Goal: Navigation & Orientation: Find specific page/section

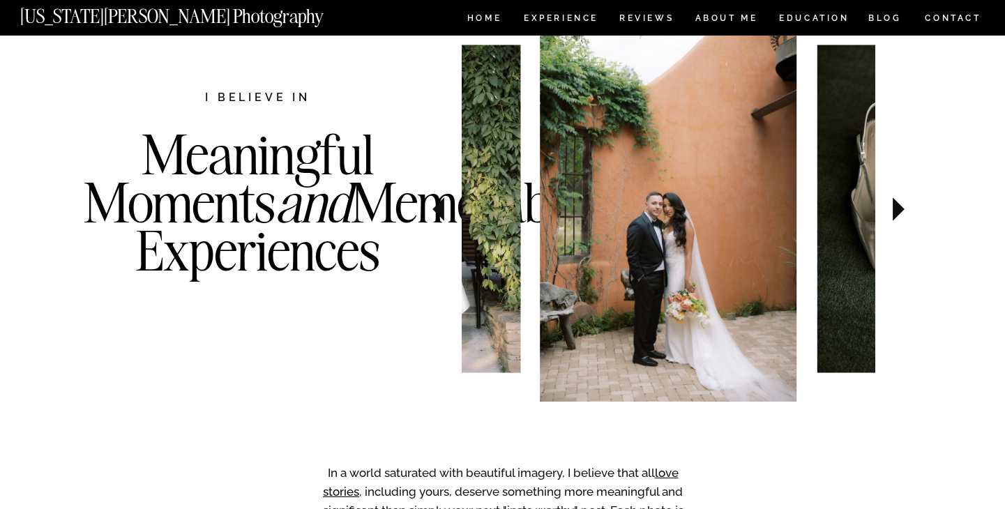
scroll to position [687, 0]
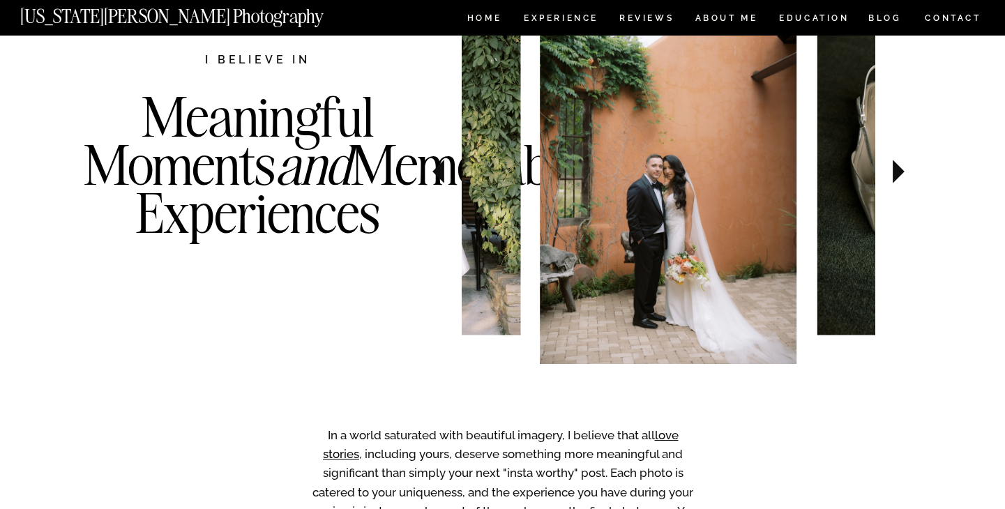
click at [896, 166] on icon at bounding box center [898, 172] width 12 height 24
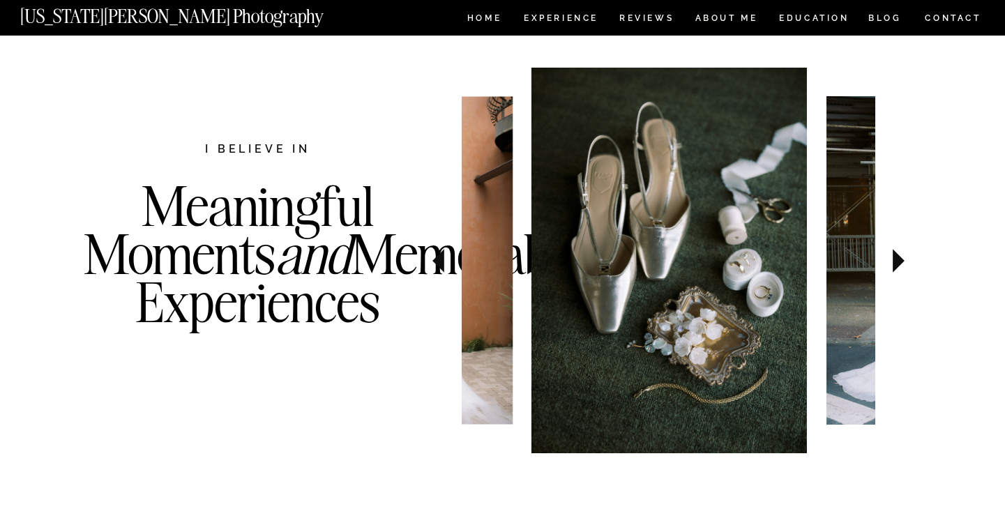
scroll to position [595, 0]
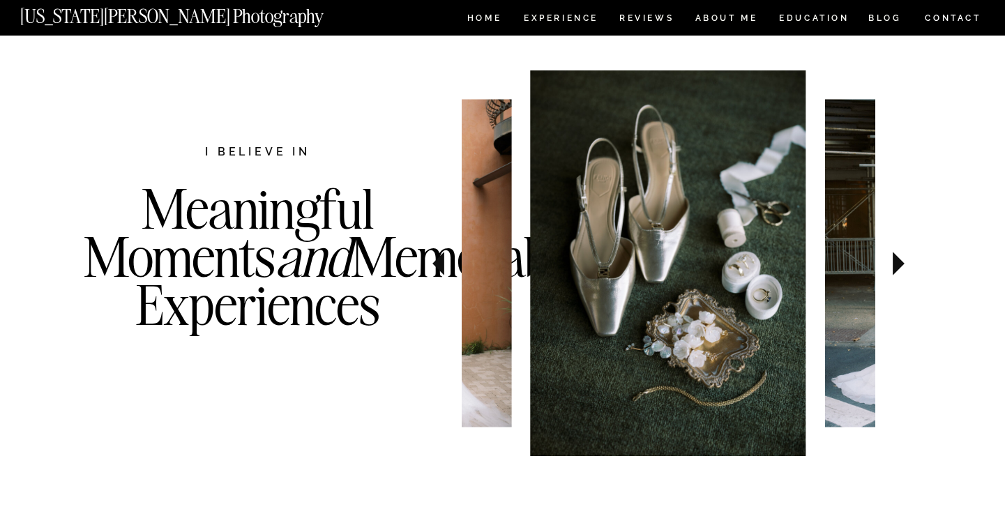
click at [899, 260] on icon at bounding box center [898, 264] width 12 height 24
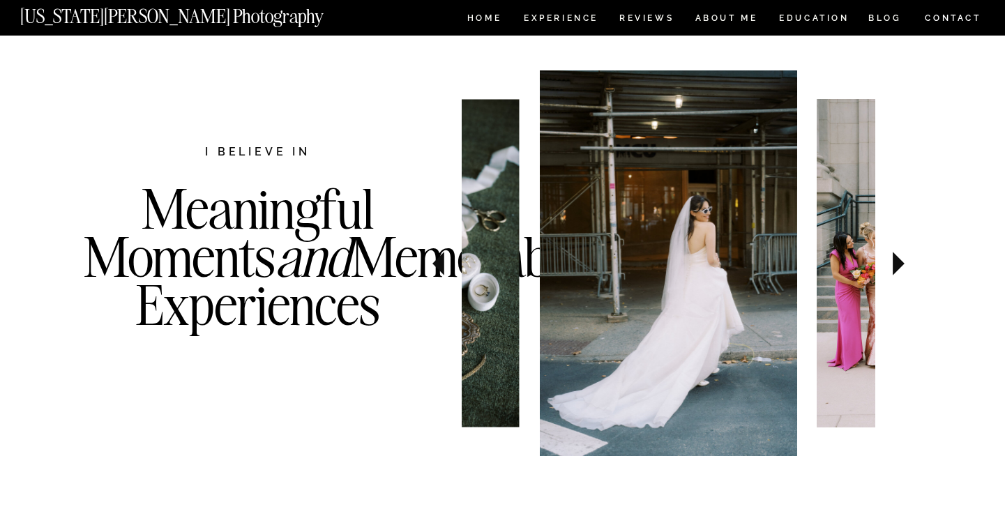
click at [899, 260] on icon at bounding box center [898, 264] width 12 height 24
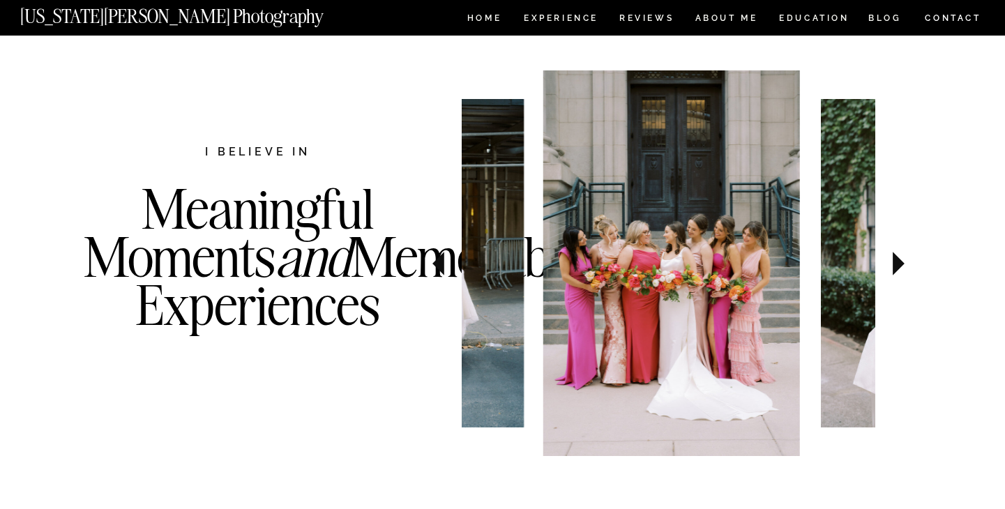
click at [899, 260] on icon at bounding box center [898, 264] width 12 height 24
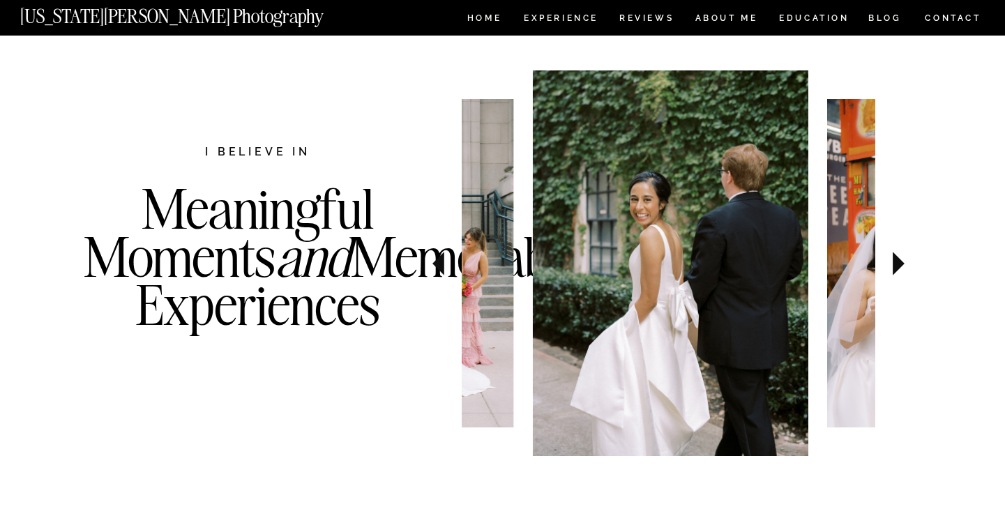
click at [899, 260] on icon at bounding box center [898, 264] width 12 height 24
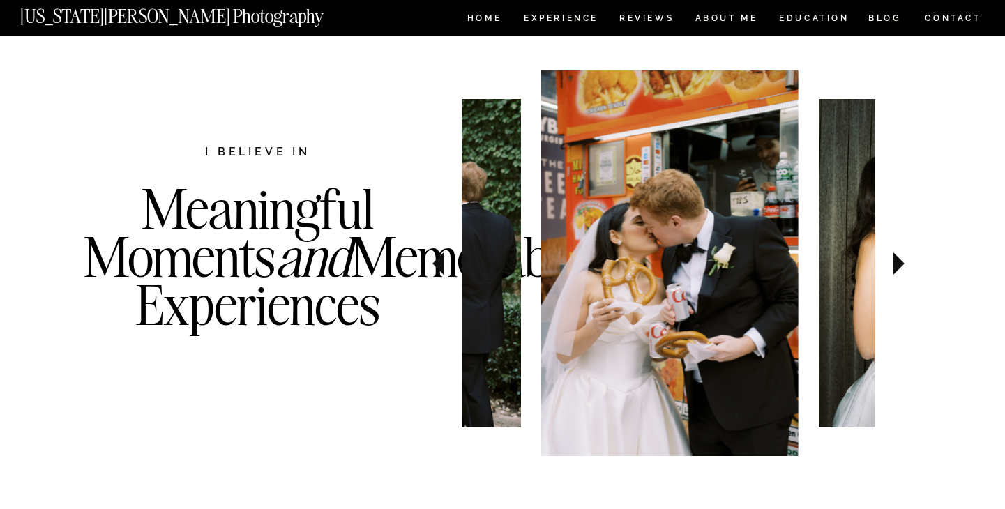
click at [899, 260] on icon at bounding box center [898, 264] width 12 height 24
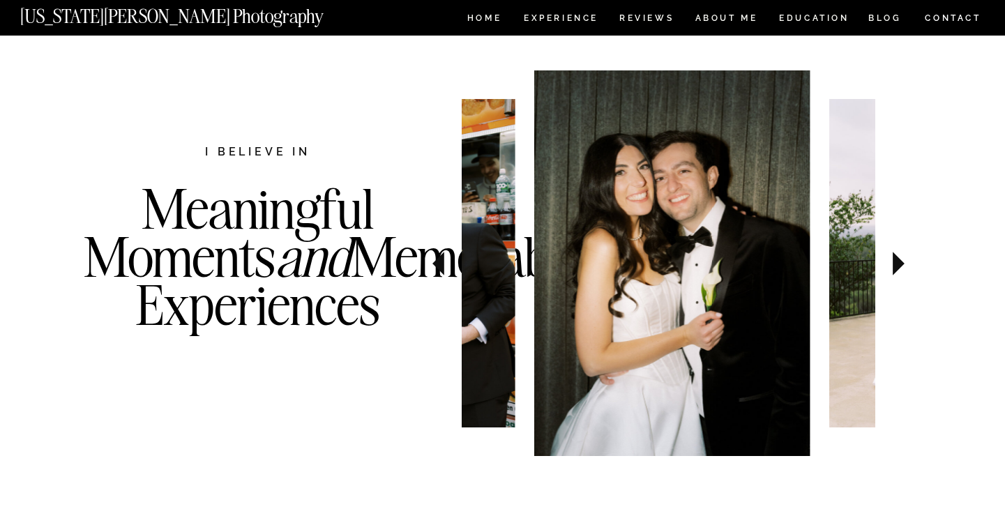
click at [899, 260] on icon at bounding box center [898, 264] width 12 height 24
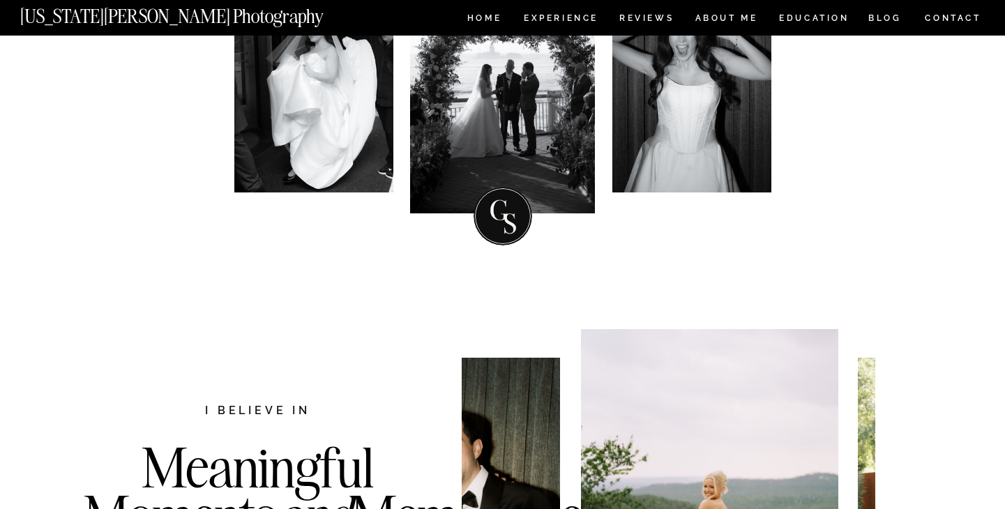
scroll to position [0, 0]
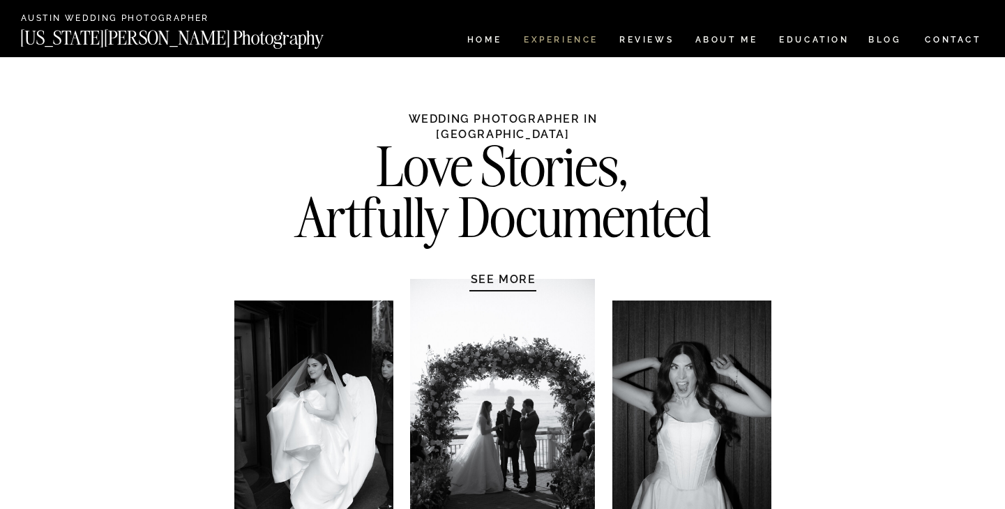
click at [570, 41] on nav "Experience" at bounding box center [560, 42] width 73 height 12
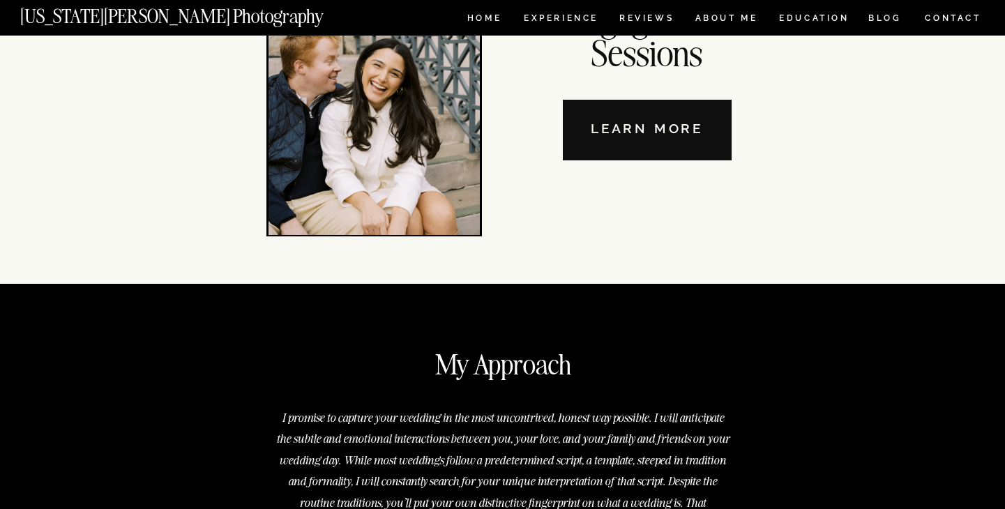
scroll to position [4859, 0]
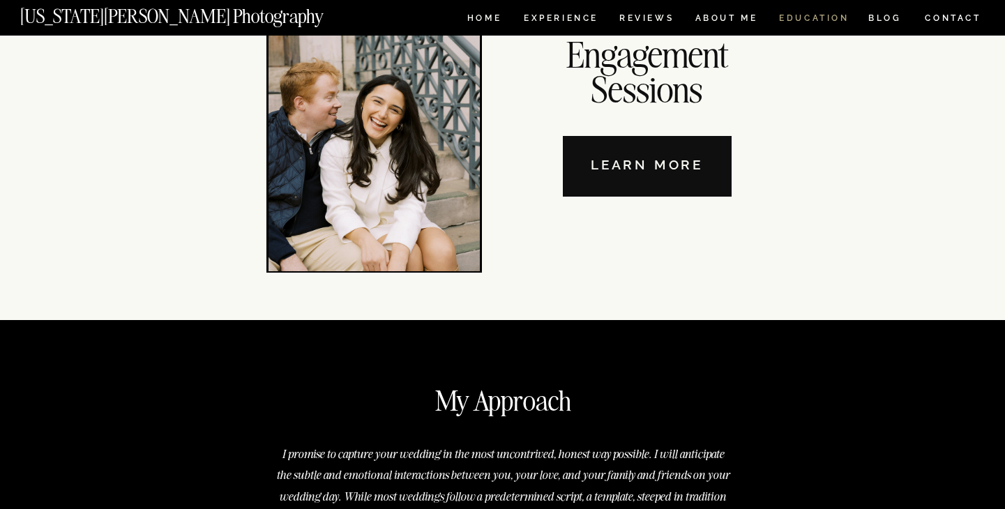
click at [821, 17] on nav "EDUCATION" at bounding box center [813, 20] width 73 height 12
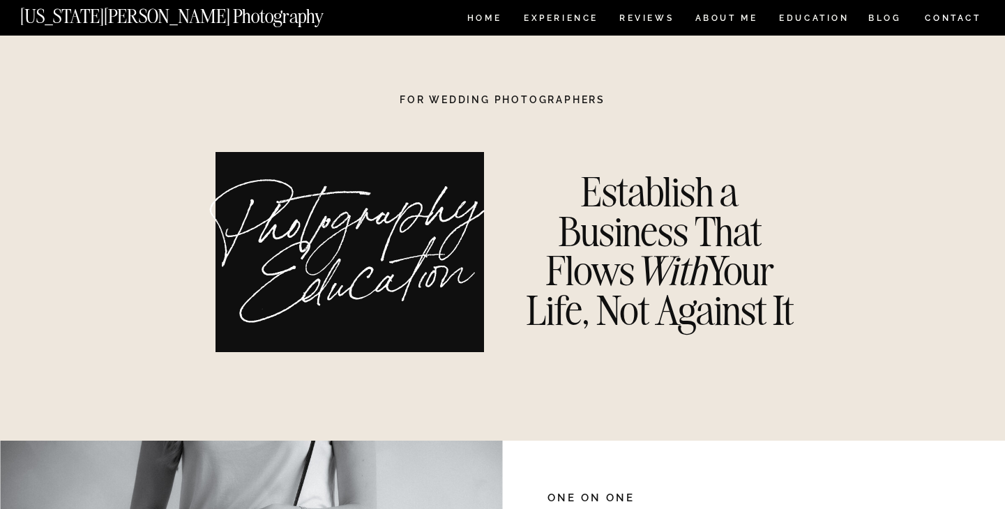
click at [946, 24] on nav "CONTACT" at bounding box center [953, 17] width 58 height 15
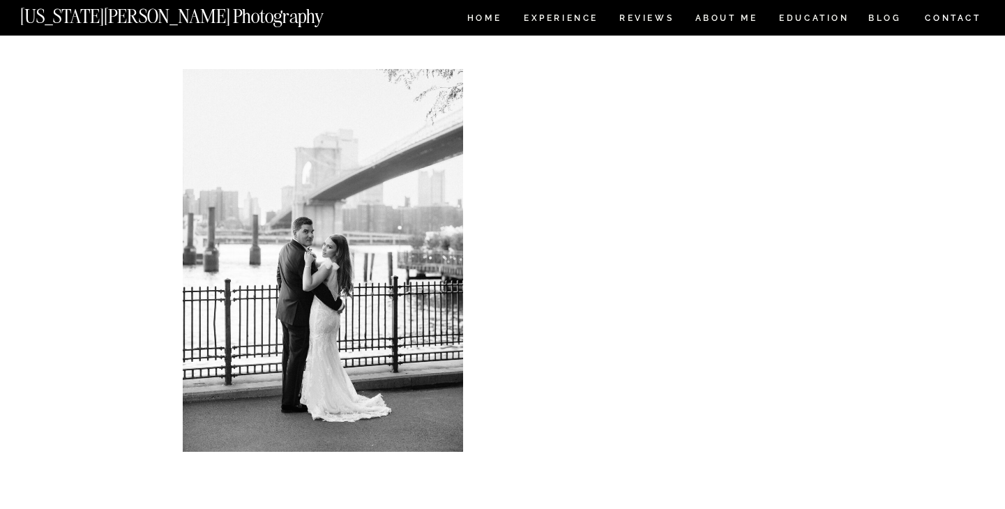
scroll to position [392, 0]
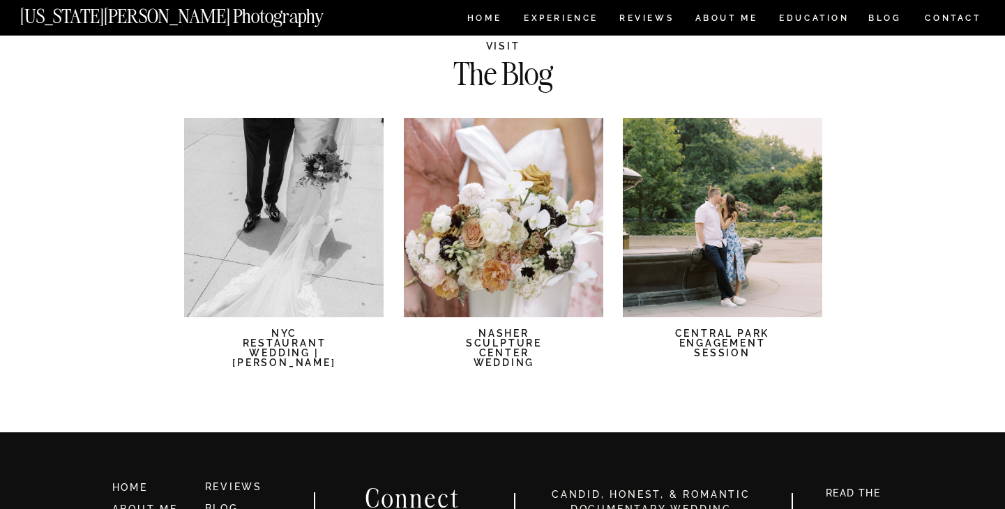
scroll to position [132, 0]
